Goal: Task Accomplishment & Management: Manage account settings

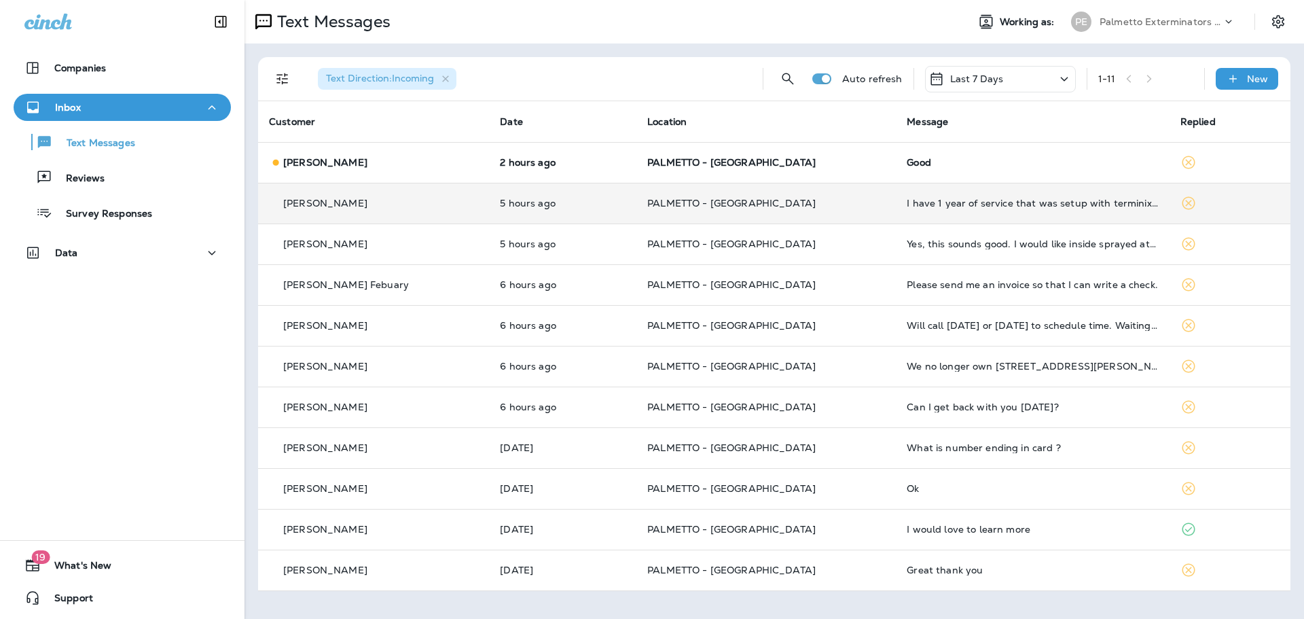
click at [342, 207] on p "[PERSON_NAME]" at bounding box center [325, 203] width 84 height 11
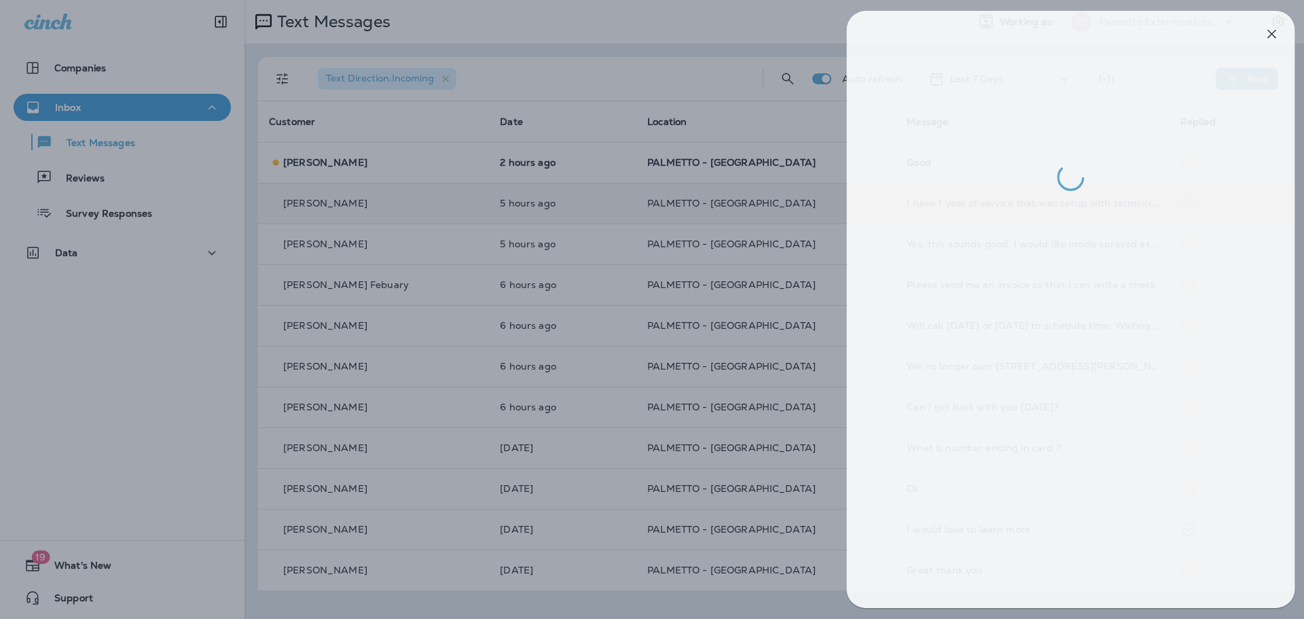
click at [342, 208] on div at bounding box center [660, 309] width 1304 height 619
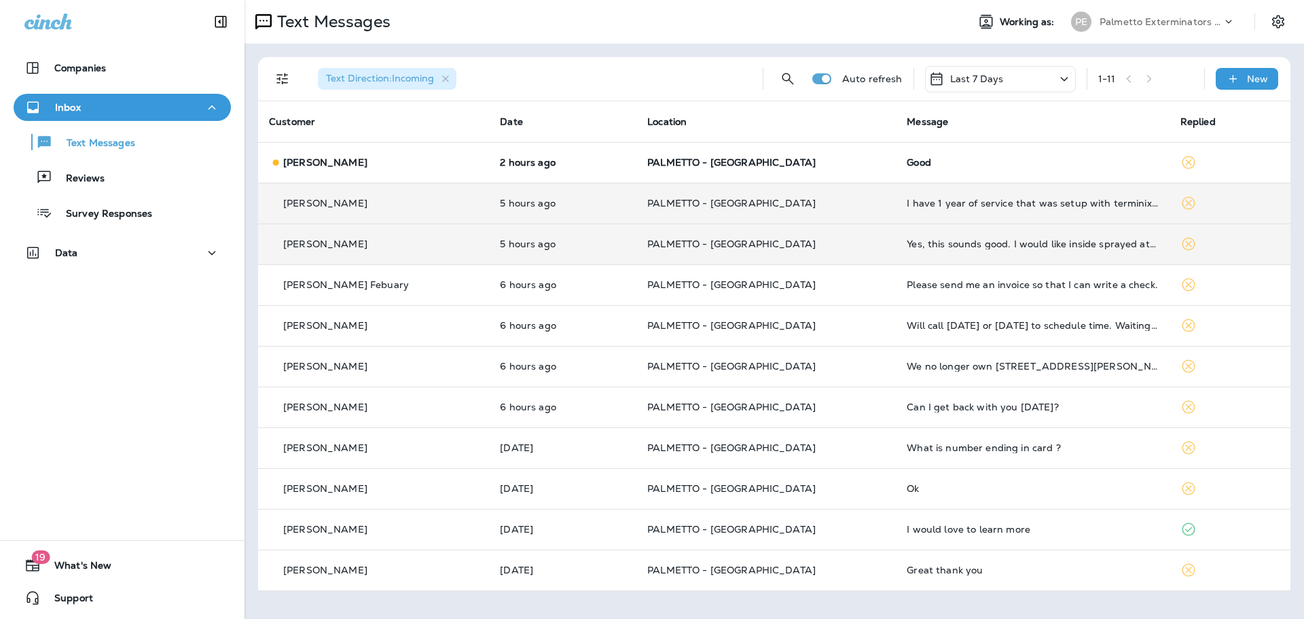
click at [493, 227] on td "5 hours ago" at bounding box center [562, 243] width 147 height 41
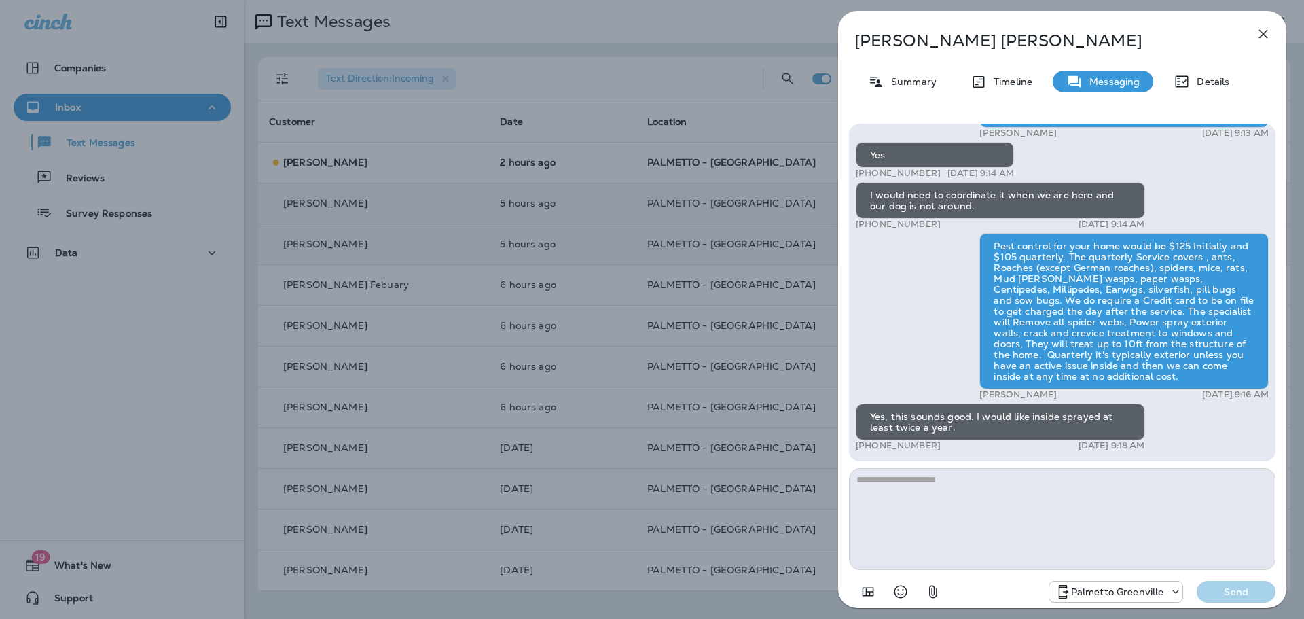
click at [493, 227] on div "[PERSON_NAME] Summary Timeline Messaging Details Palmetto Ext.: Your termite wa…" at bounding box center [652, 309] width 1304 height 619
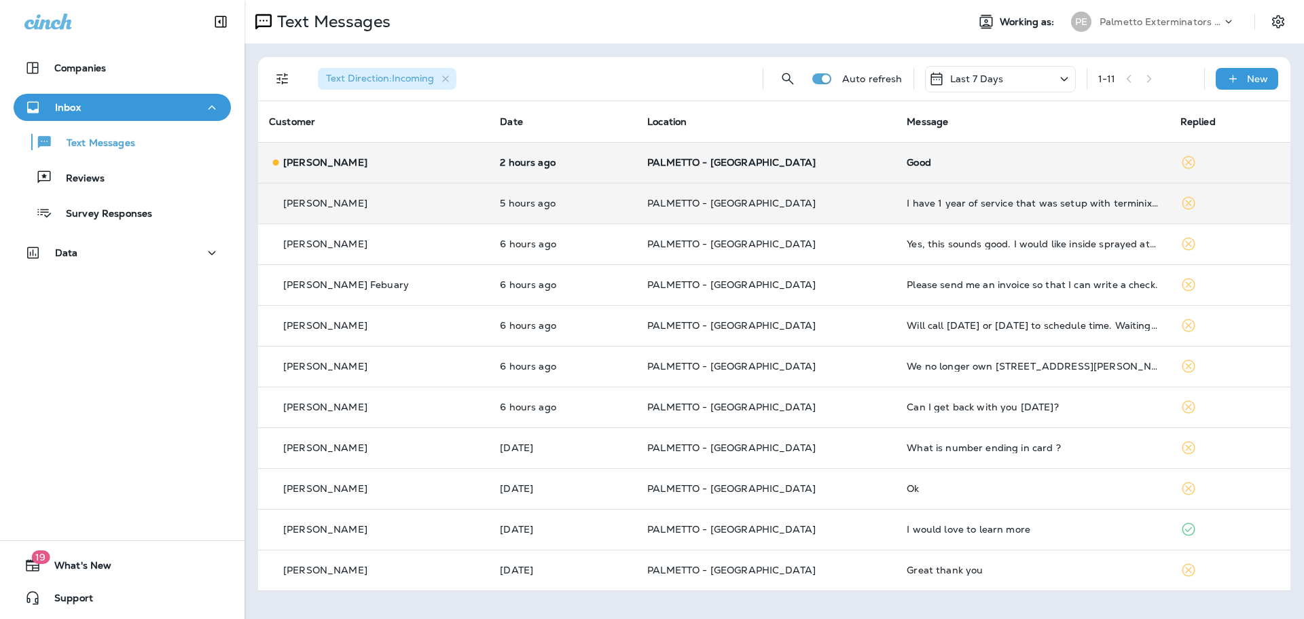
click at [459, 168] on div "[PERSON_NAME]" at bounding box center [373, 162] width 209 height 14
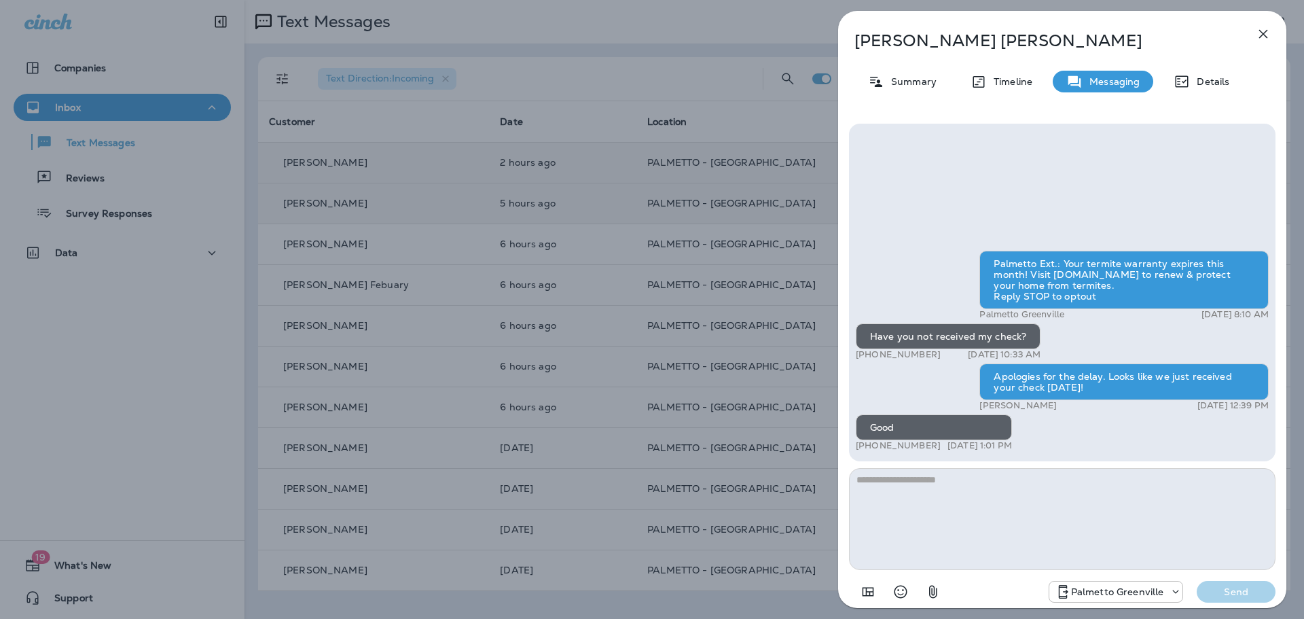
click at [500, 291] on div "[PERSON_NAME] Summary Timeline Messaging Details Palmetto Ext.: Your termite wa…" at bounding box center [652, 309] width 1304 height 619
